Goal: Task Accomplishment & Management: Manage account settings

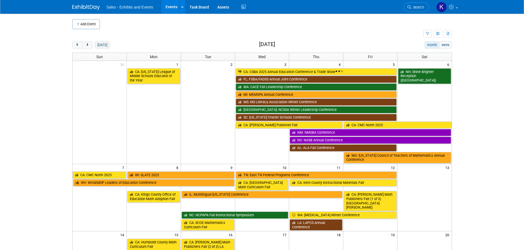
click at [100, 43] on button "[DATE]" at bounding box center [102, 45] width 15 height 7
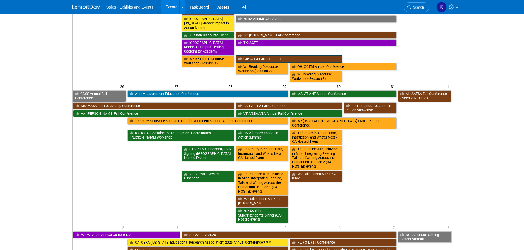
scroll to position [262, 0]
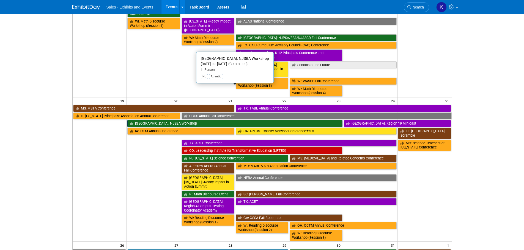
click at [203, 120] on link "[GEOGRAPHIC_DATA]: NJSBA Workshop" at bounding box center [234, 123] width 215 height 7
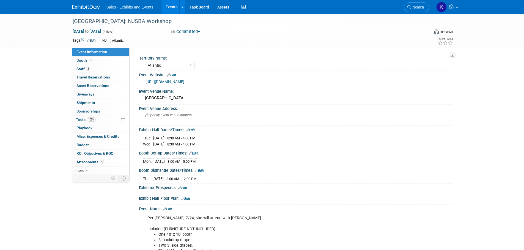
select select "Atlantic"
click at [82, 68] on span "Staff 3" at bounding box center [83, 69] width 14 height 4
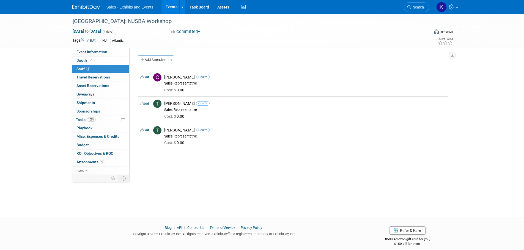
drag, startPoint x: 84, startPoint y: 2, endPoint x: 89, endPoint y: 4, distance: 5.2
click at [84, 2] on div at bounding box center [89, 5] width 34 height 10
click at [89, 6] on img at bounding box center [85, 7] width 27 height 5
